Goal: Task Accomplishment & Management: Manage account settings

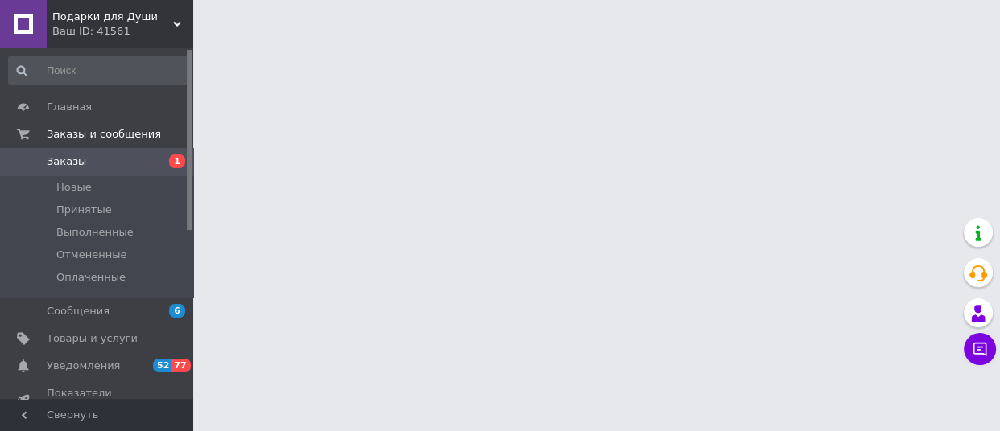
click at [64, 161] on span "Заказы" at bounding box center [66, 162] width 39 height 14
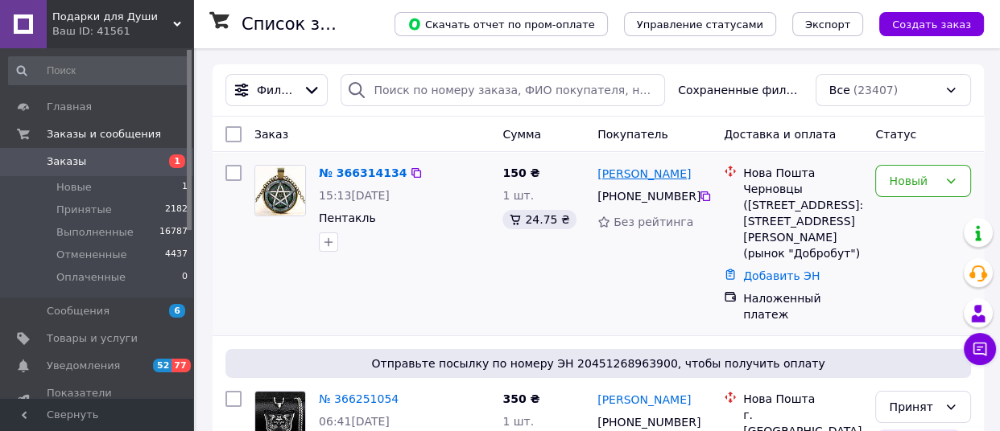
click at [631, 182] on link "[PERSON_NAME]" at bounding box center [643, 174] width 93 height 16
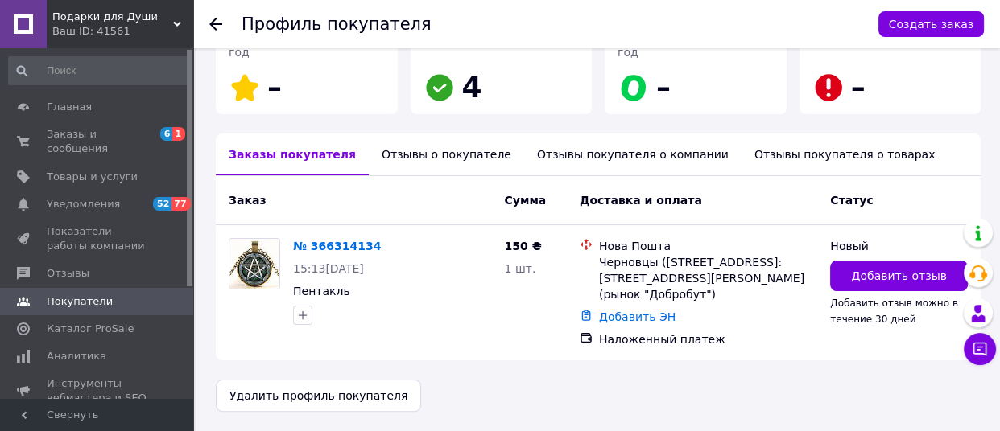
scroll to position [390, 0]
click at [364, 240] on link "№ 366314134" at bounding box center [337, 246] width 88 height 13
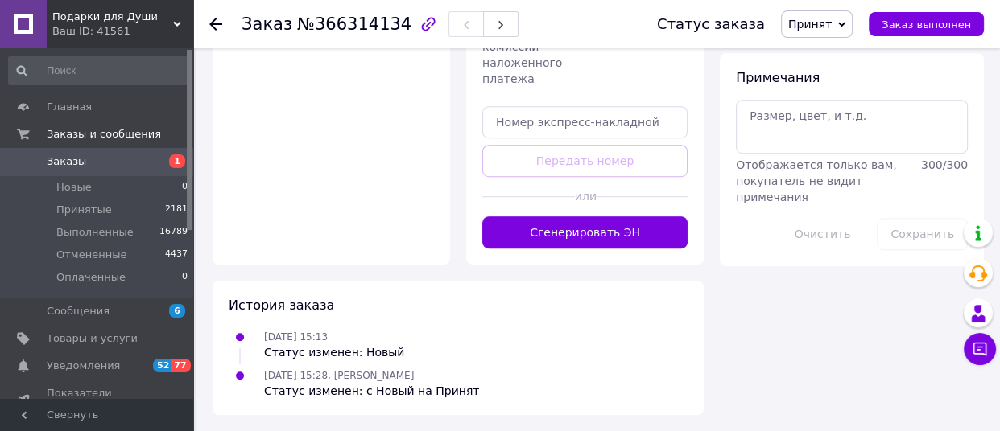
scroll to position [984, 0]
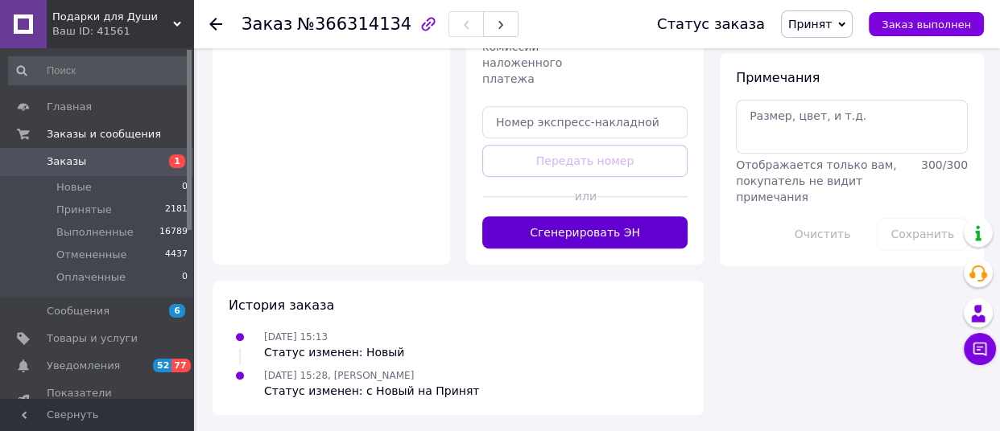
click at [516, 249] on button "Сгенерировать ЭН" at bounding box center [584, 233] width 205 height 32
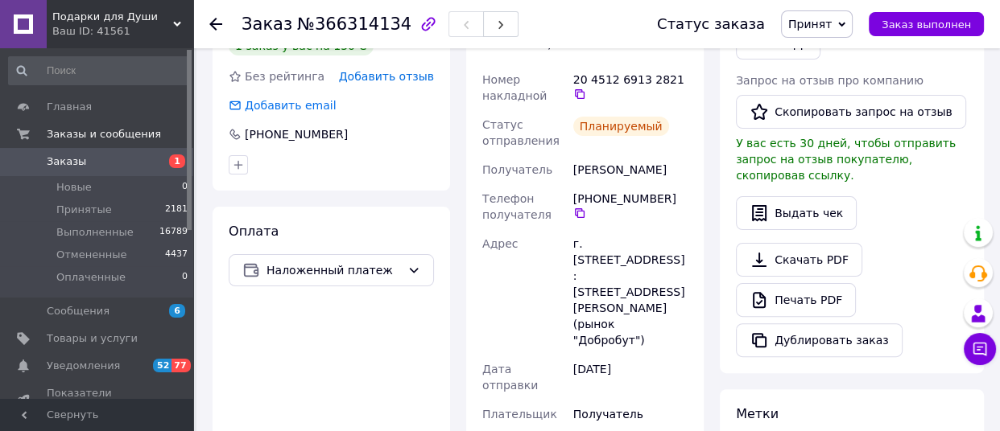
scroll to position [386, 0]
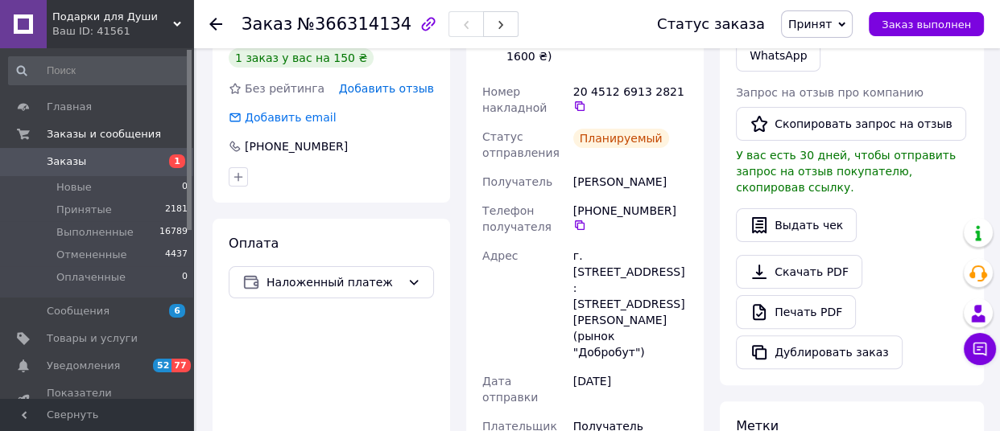
click at [78, 161] on span "Заказы" at bounding box center [66, 162] width 39 height 14
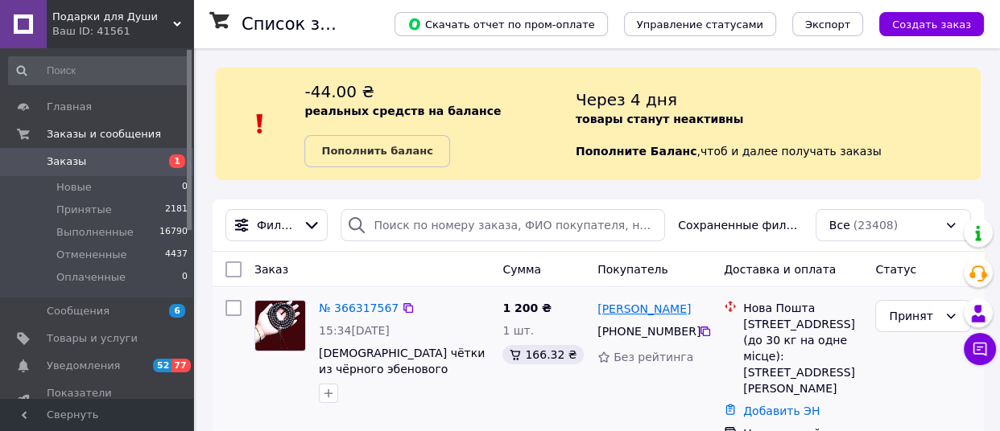
click at [619, 317] on link "[PERSON_NAME]" at bounding box center [643, 309] width 93 height 16
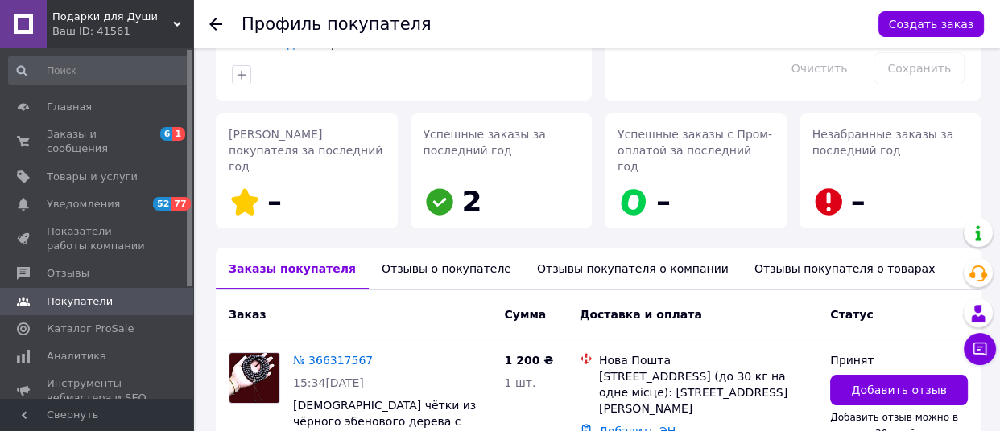
scroll to position [276, 0]
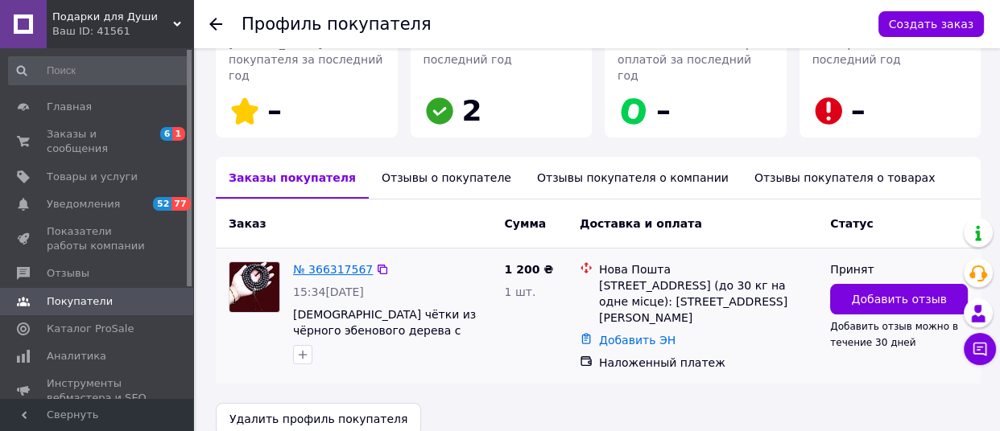
click at [346, 276] on link "№ 366317567" at bounding box center [333, 269] width 80 height 13
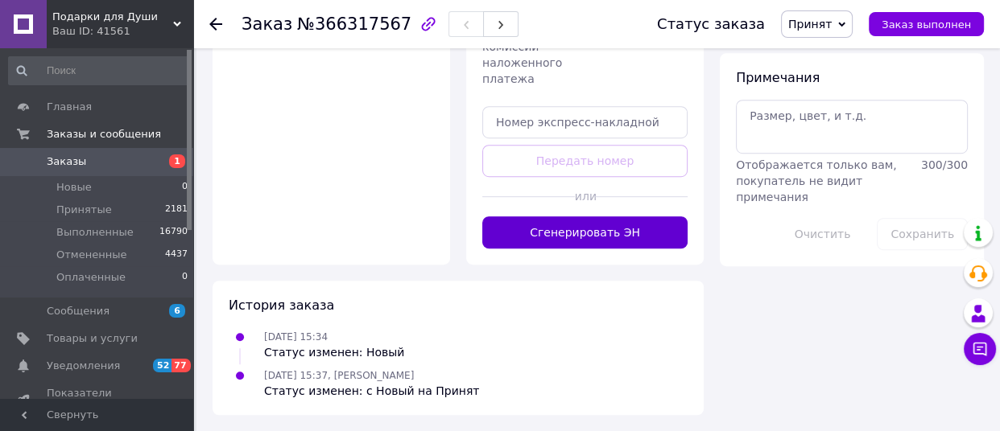
scroll to position [1001, 0]
click at [547, 249] on button "Сгенерировать ЭН" at bounding box center [584, 233] width 205 height 32
